Goal: Information Seeking & Learning: Learn about a topic

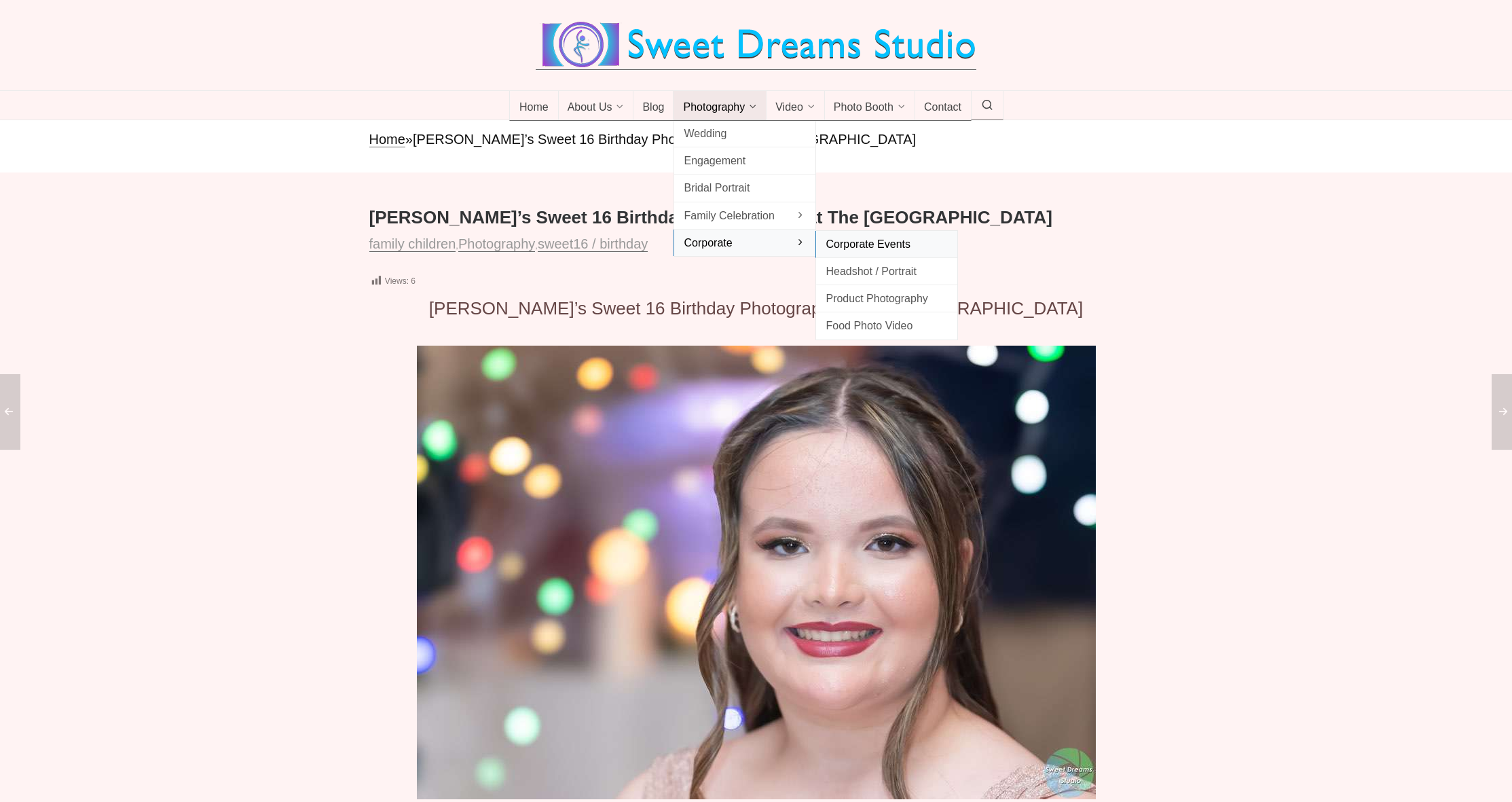
click at [864, 253] on span "Corporate Events" at bounding box center [886, 244] width 122 height 18
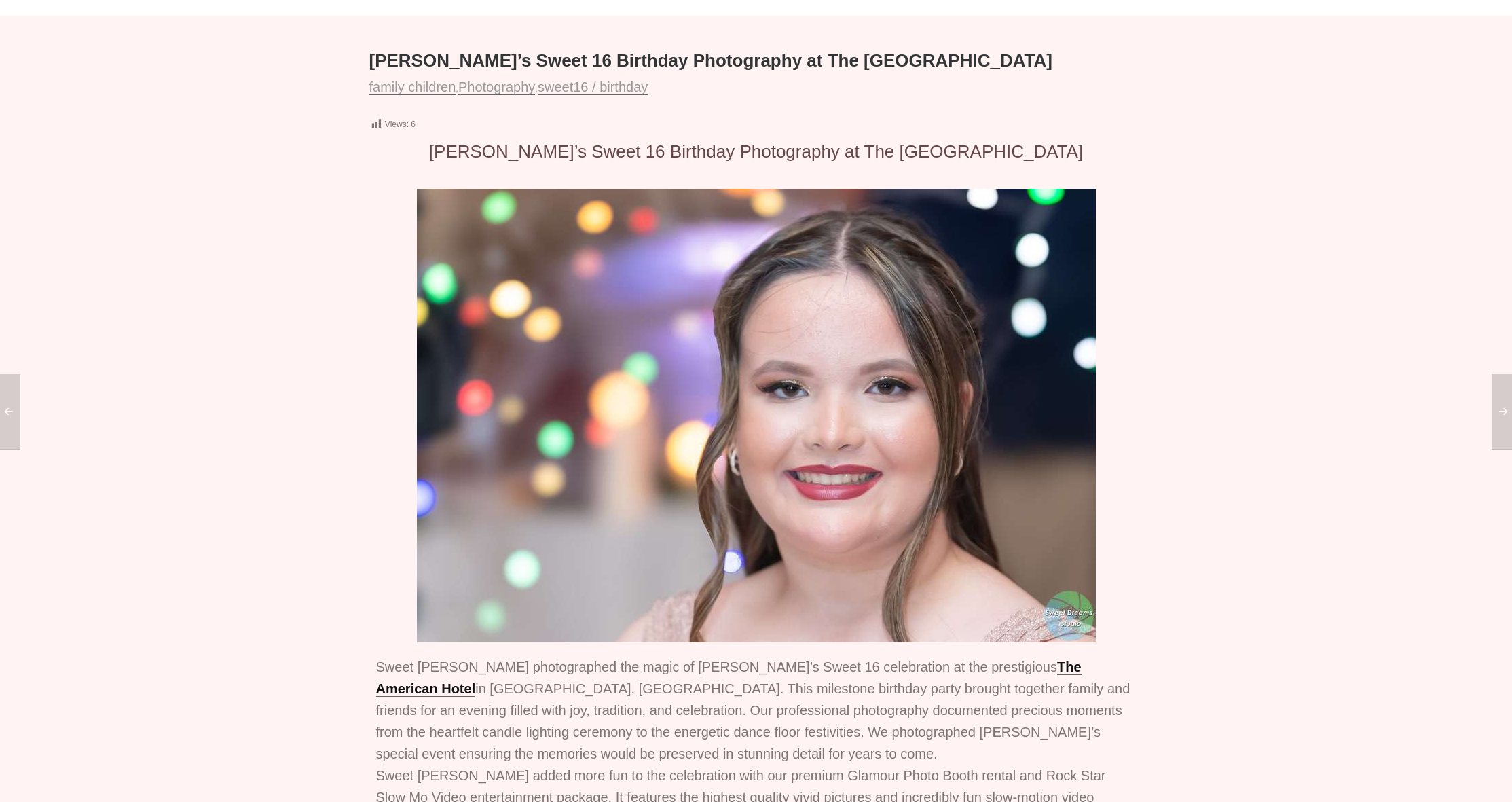
scroll to position [148, 0]
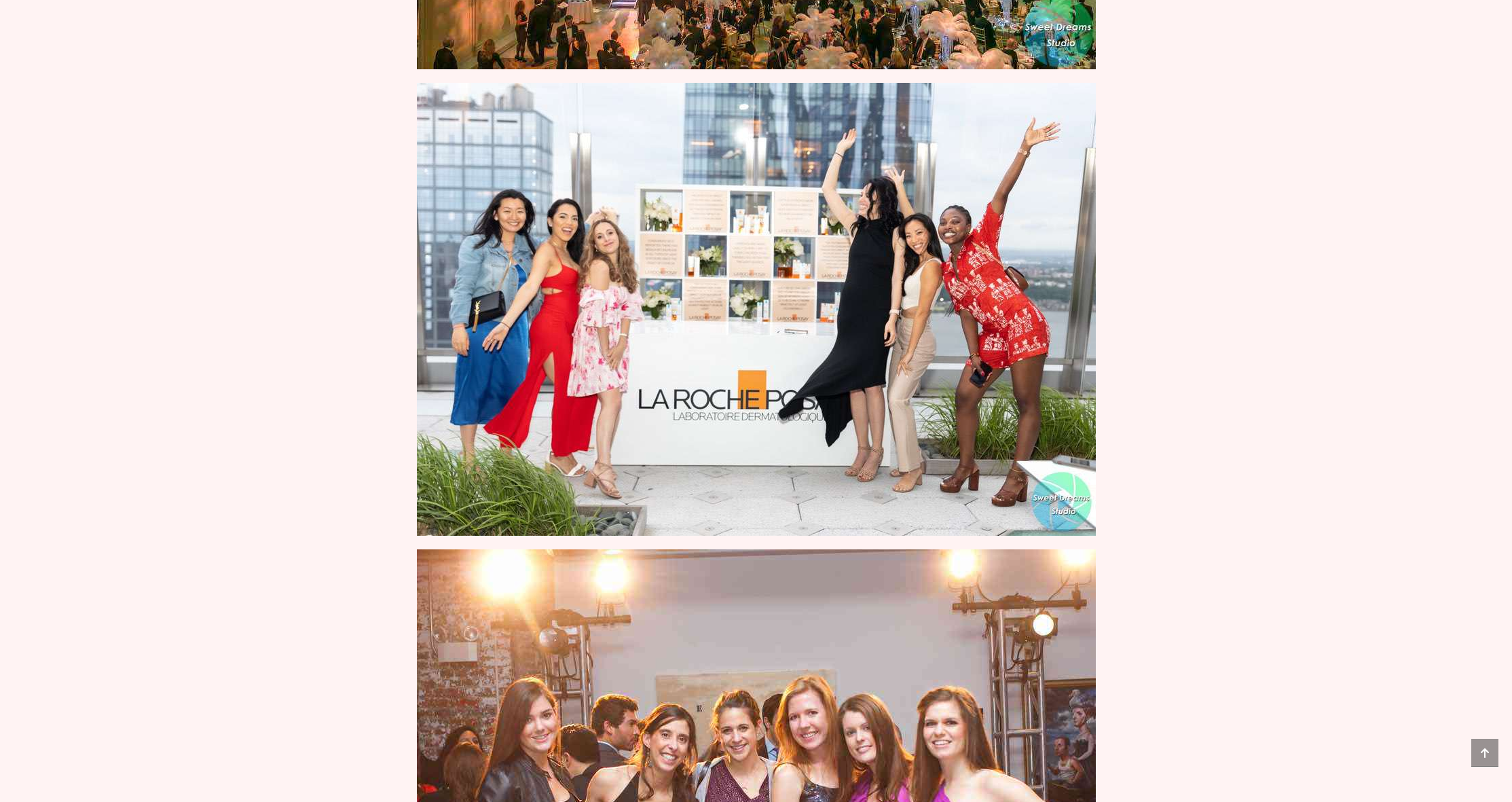
scroll to position [2262, 0]
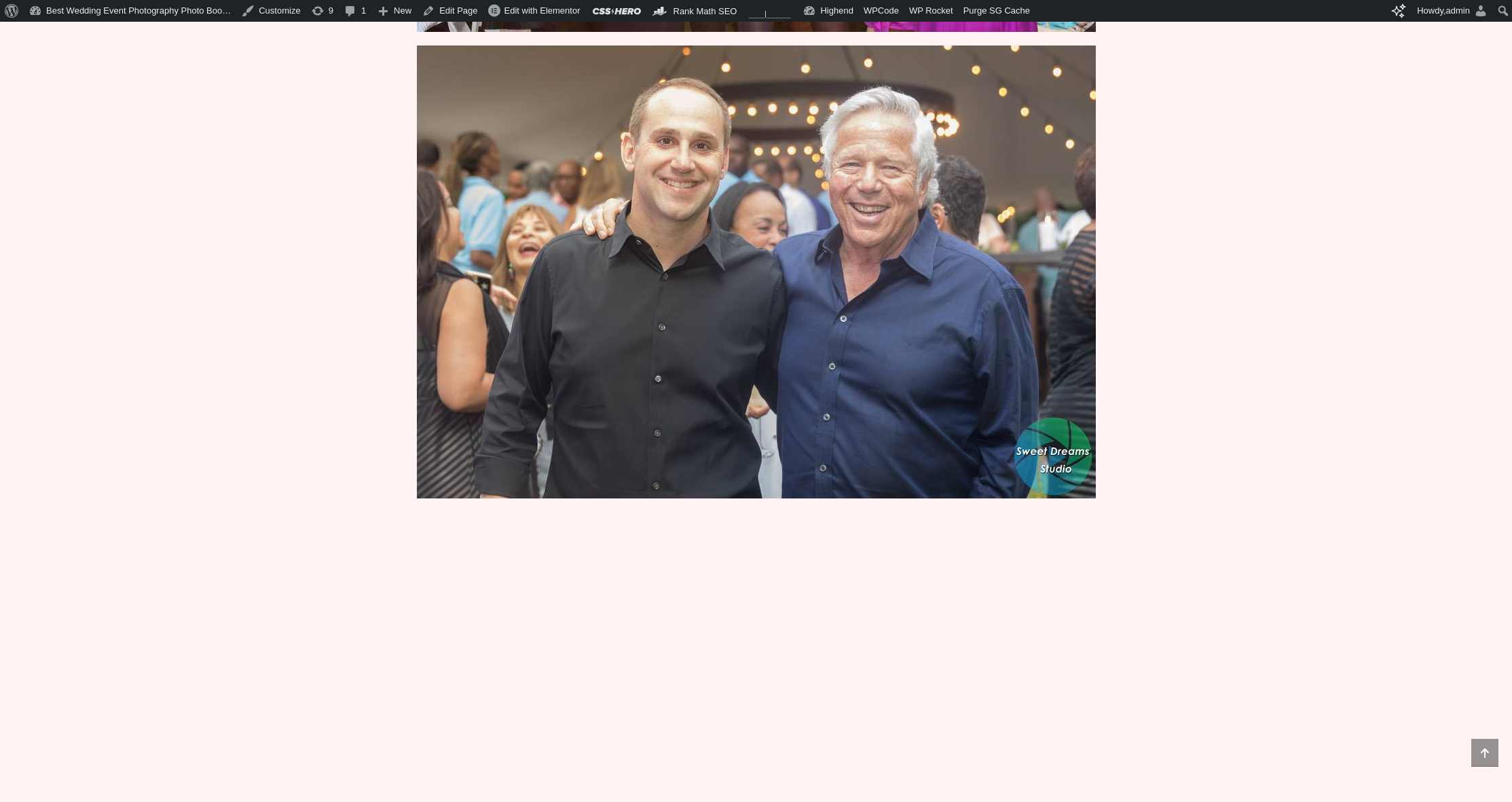
scroll to position [3764, 0]
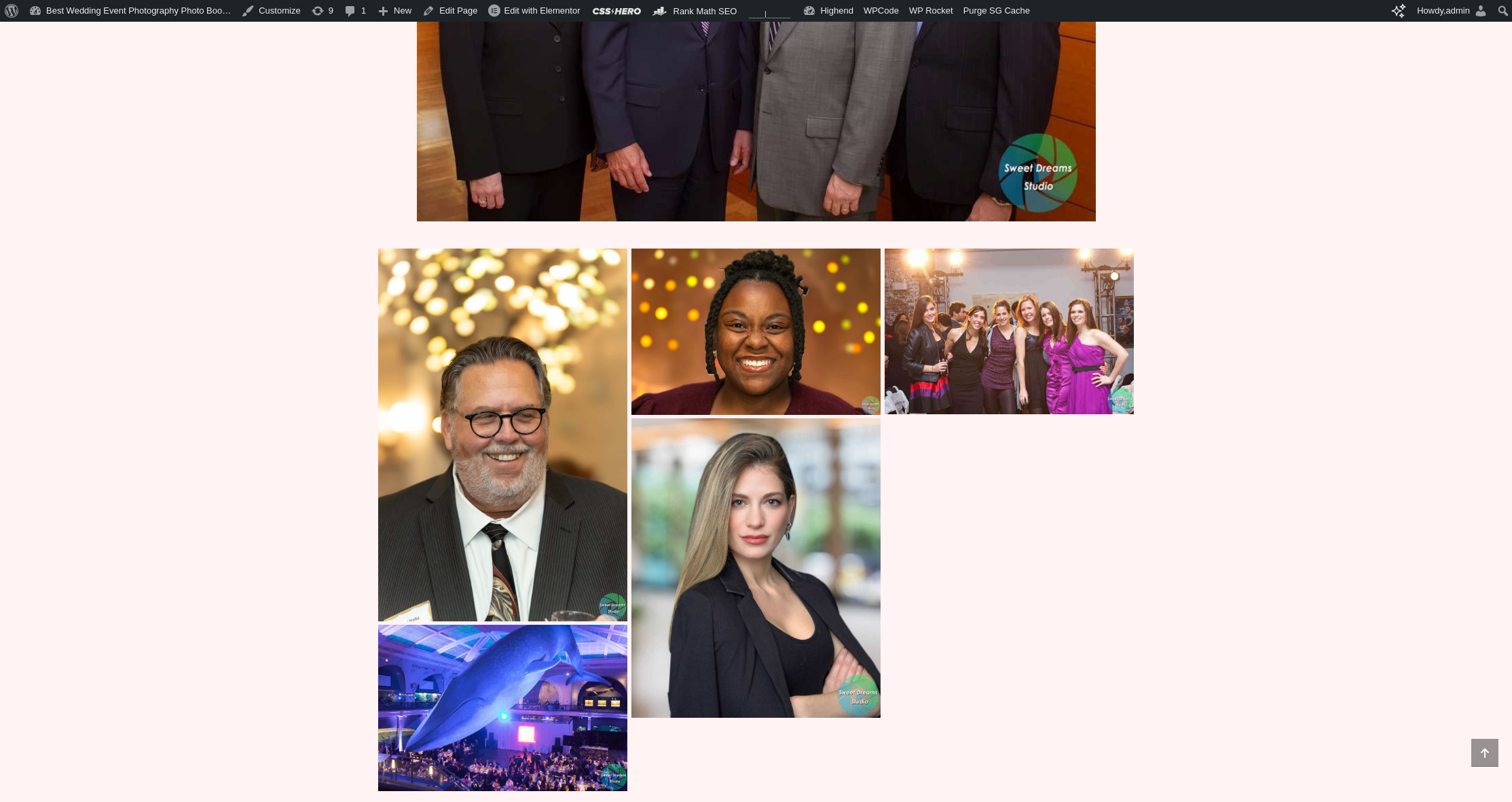
scroll to position [5662, 0]
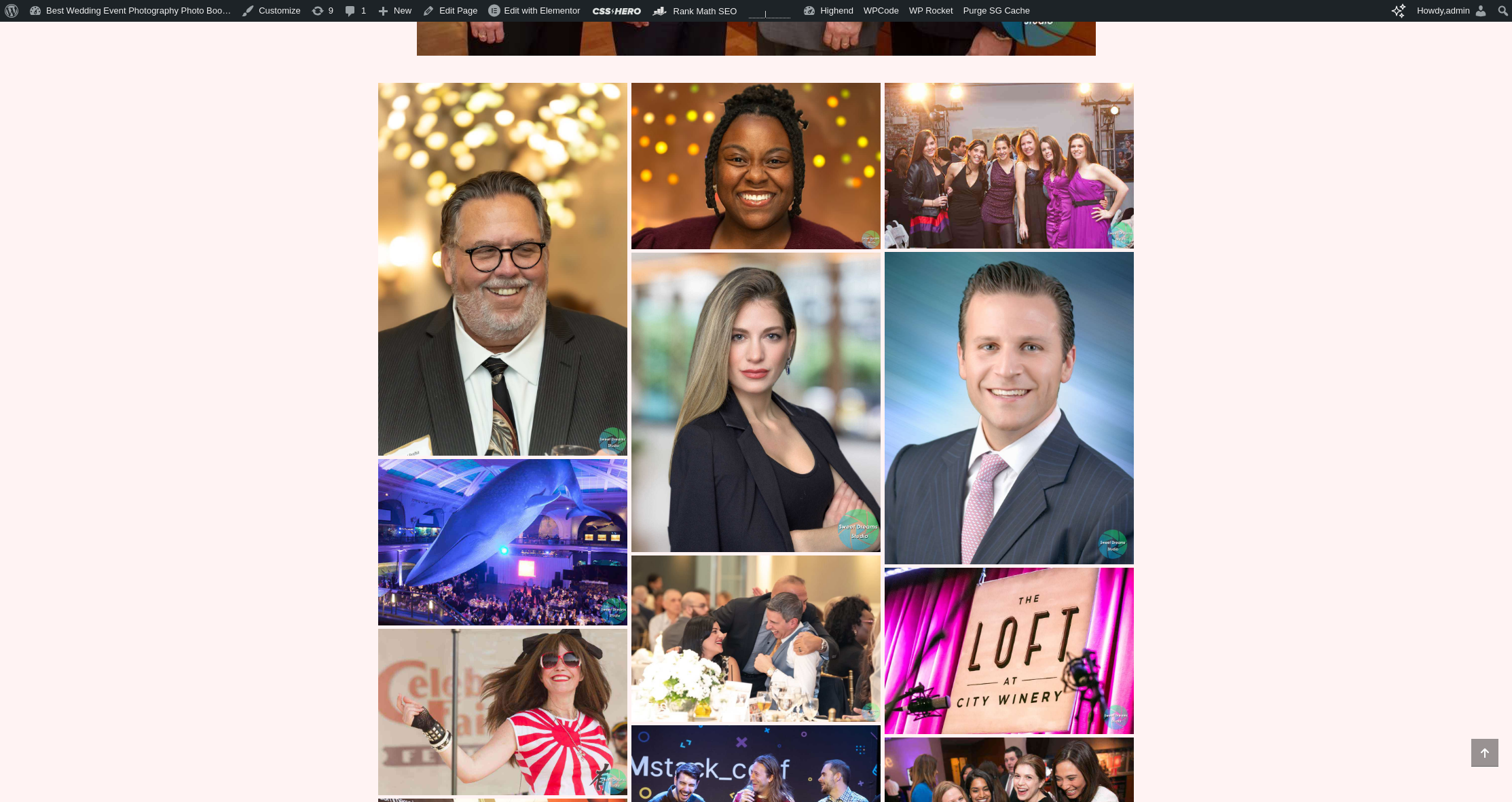
click at [413, 337] on img at bounding box center [503, 270] width 249 height 374
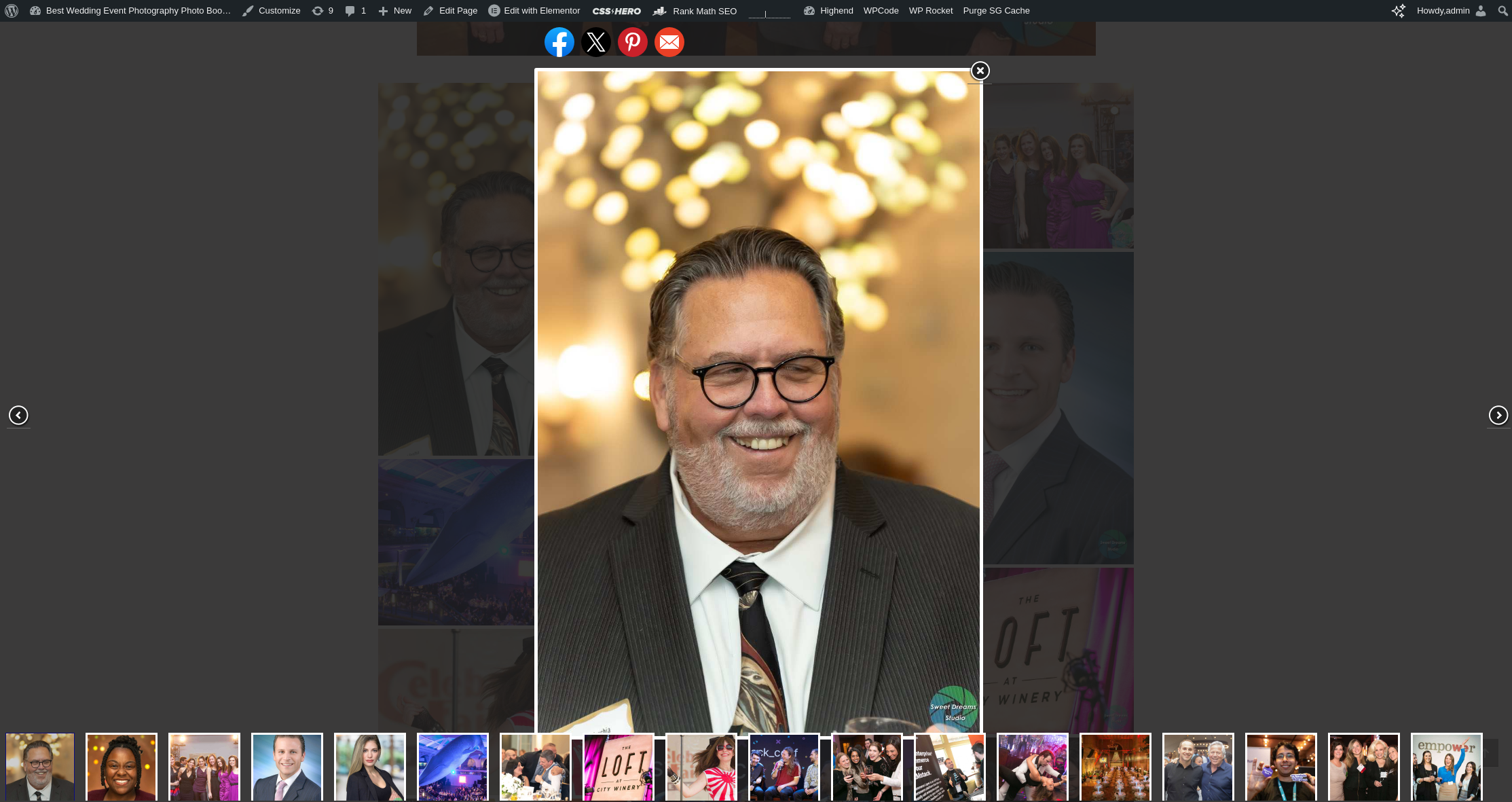
click at [266, 284] on div "Share on Facebook Share on Twitter Share on Pinterest Share on Email" at bounding box center [759, 404] width 1518 height 808
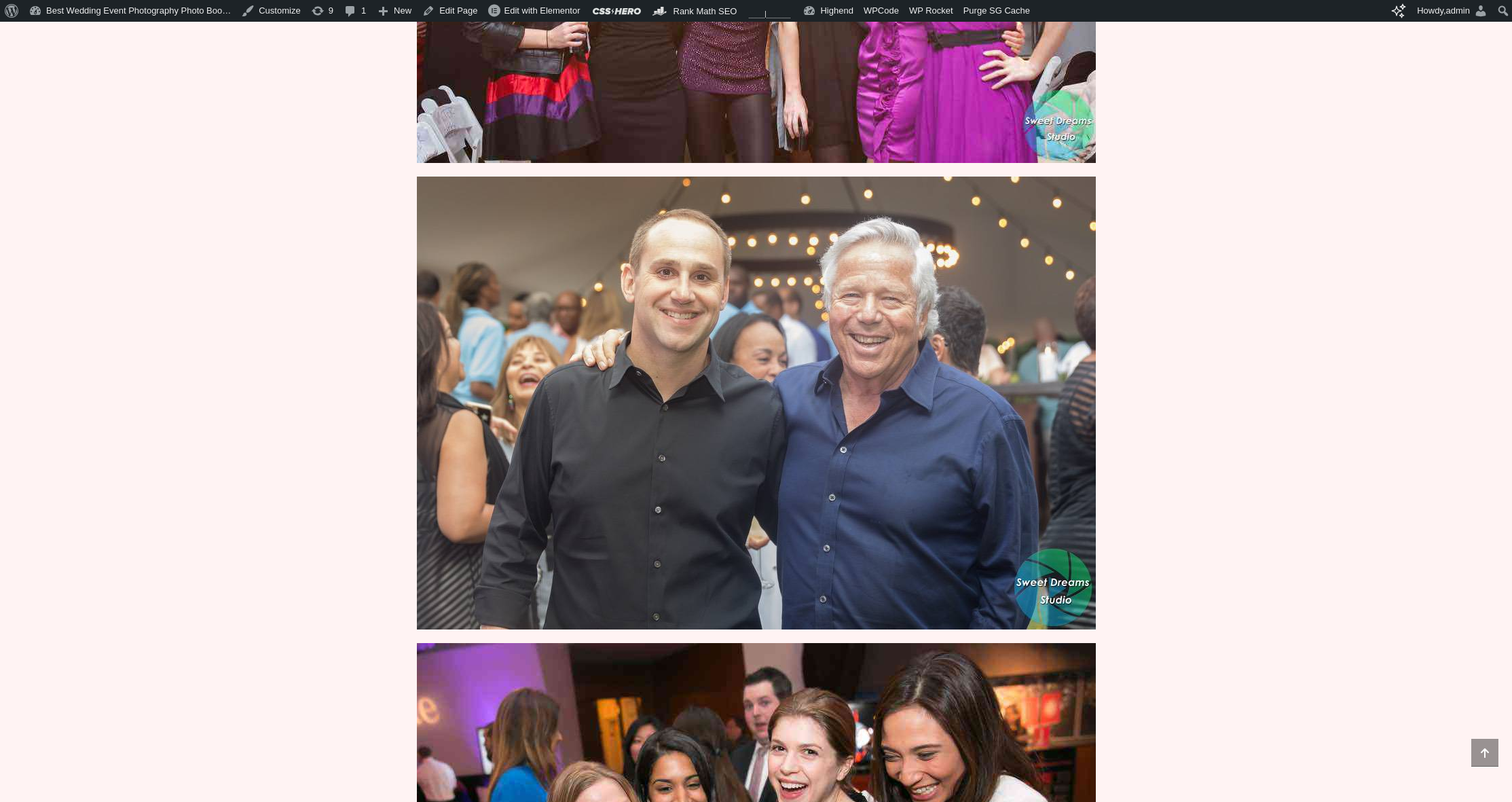
scroll to position [2649, 0]
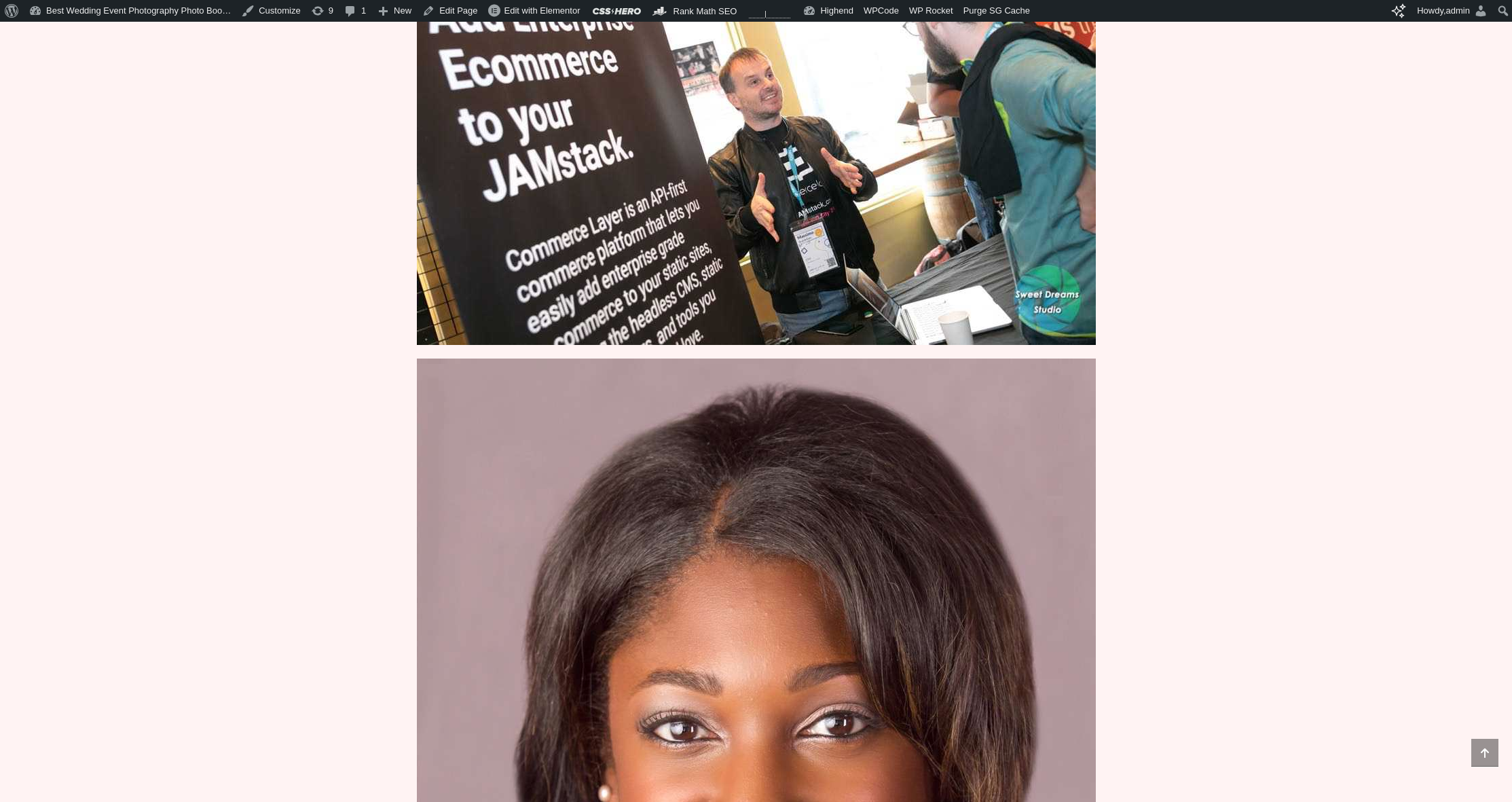
scroll to position [1172, 0]
